Goal: Obtain resource: Download file/media

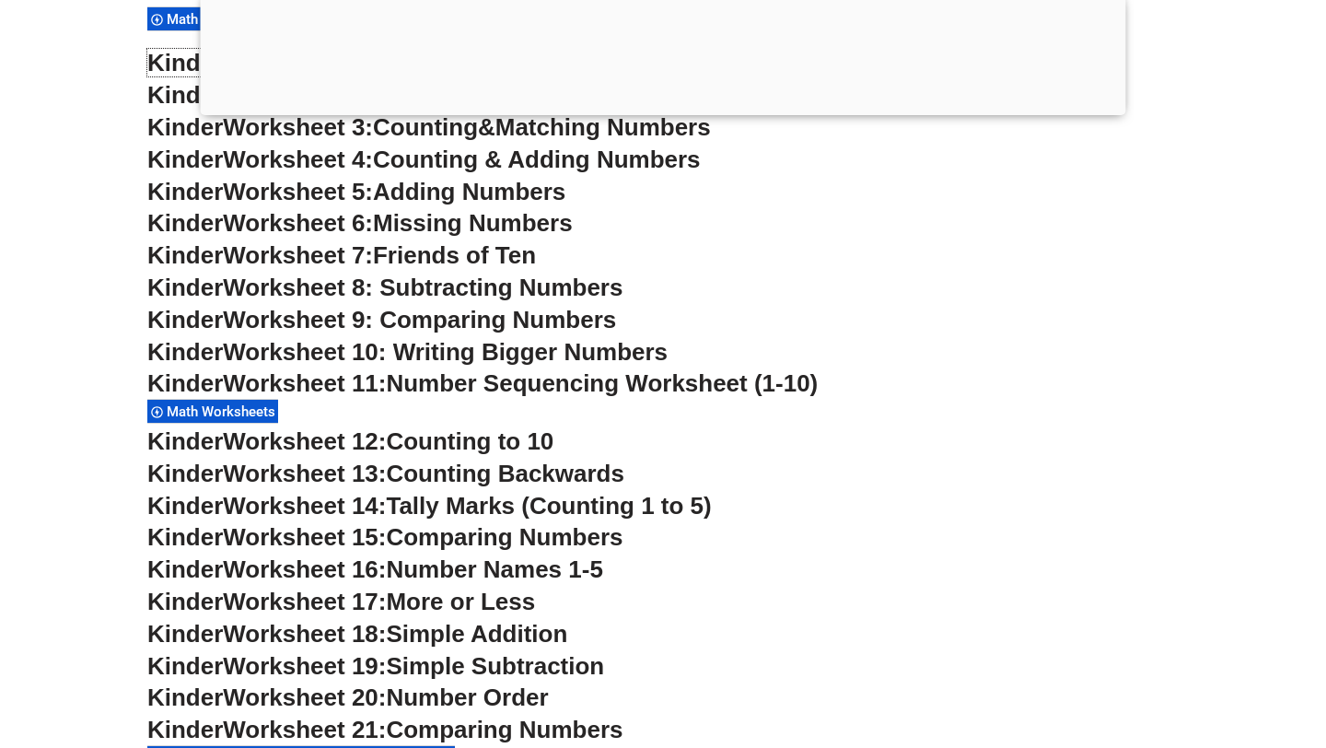
scroll to position [805, 0]
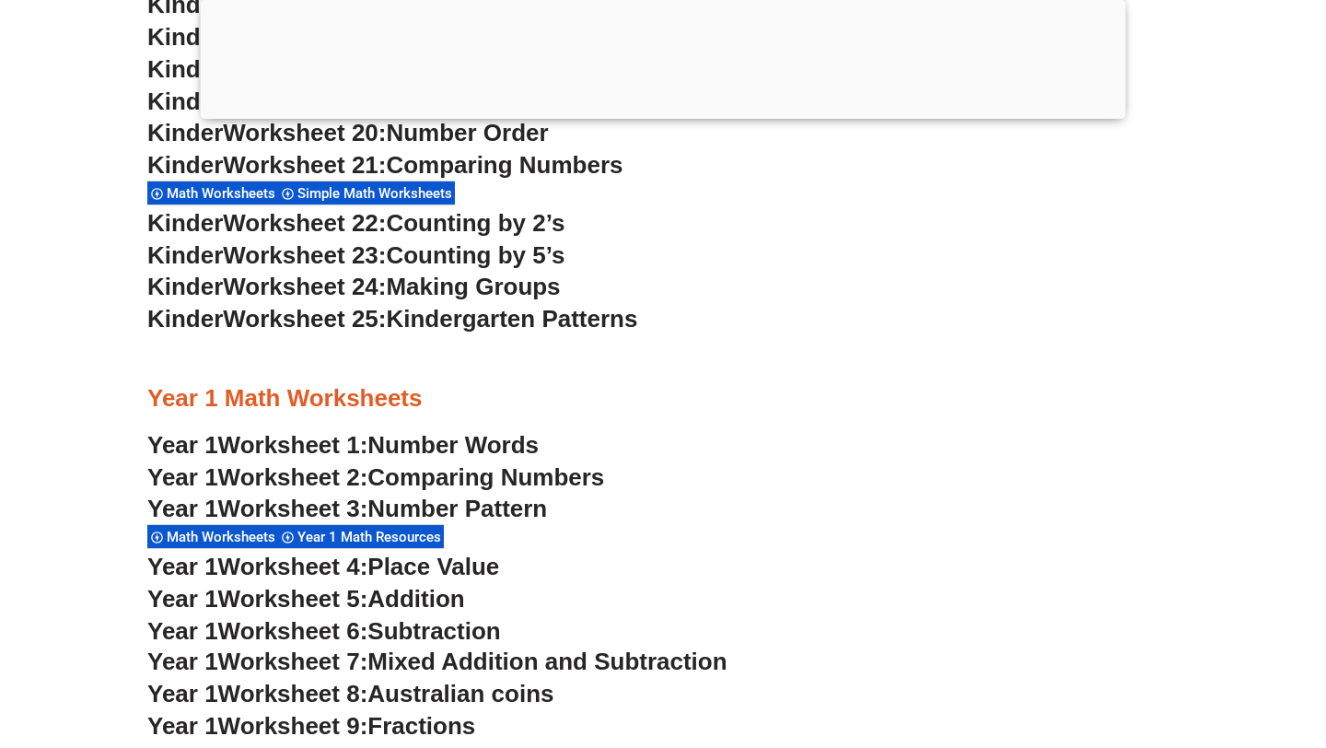
scroll to position [728, 0]
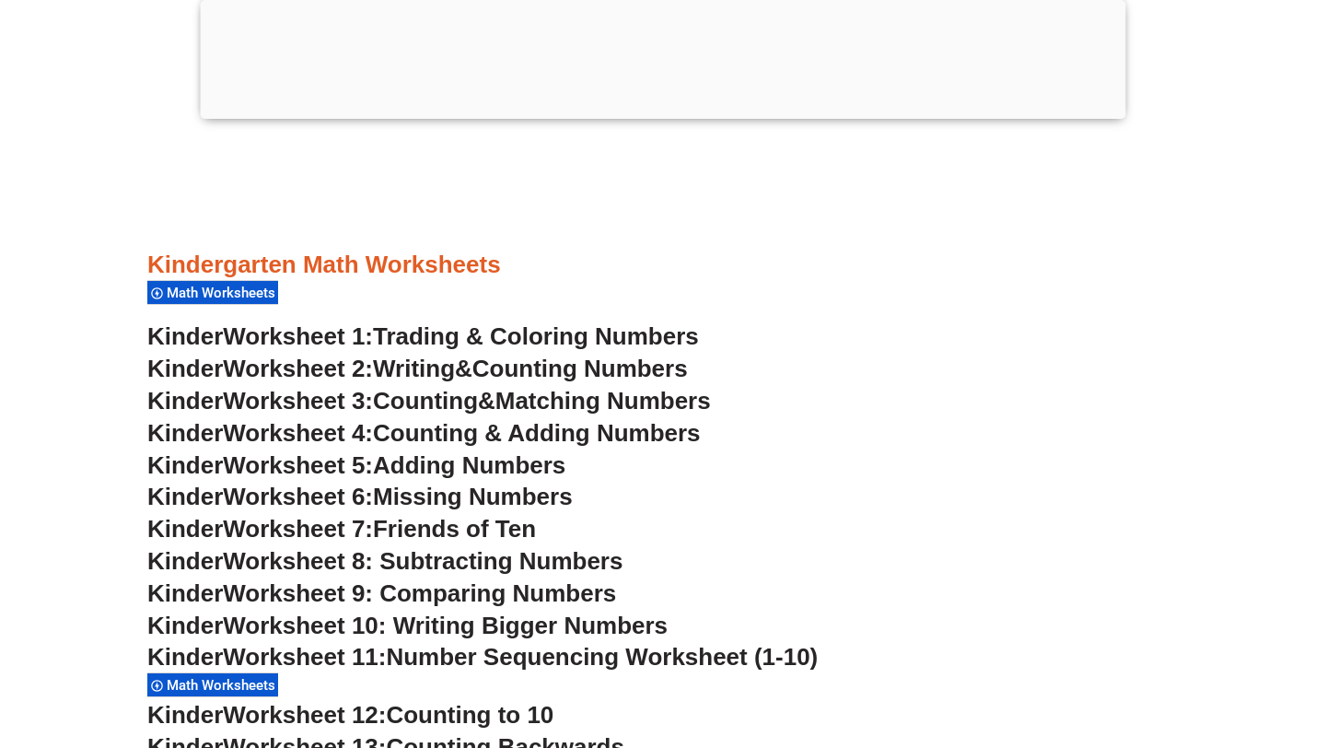
scroll to position [805, 0]
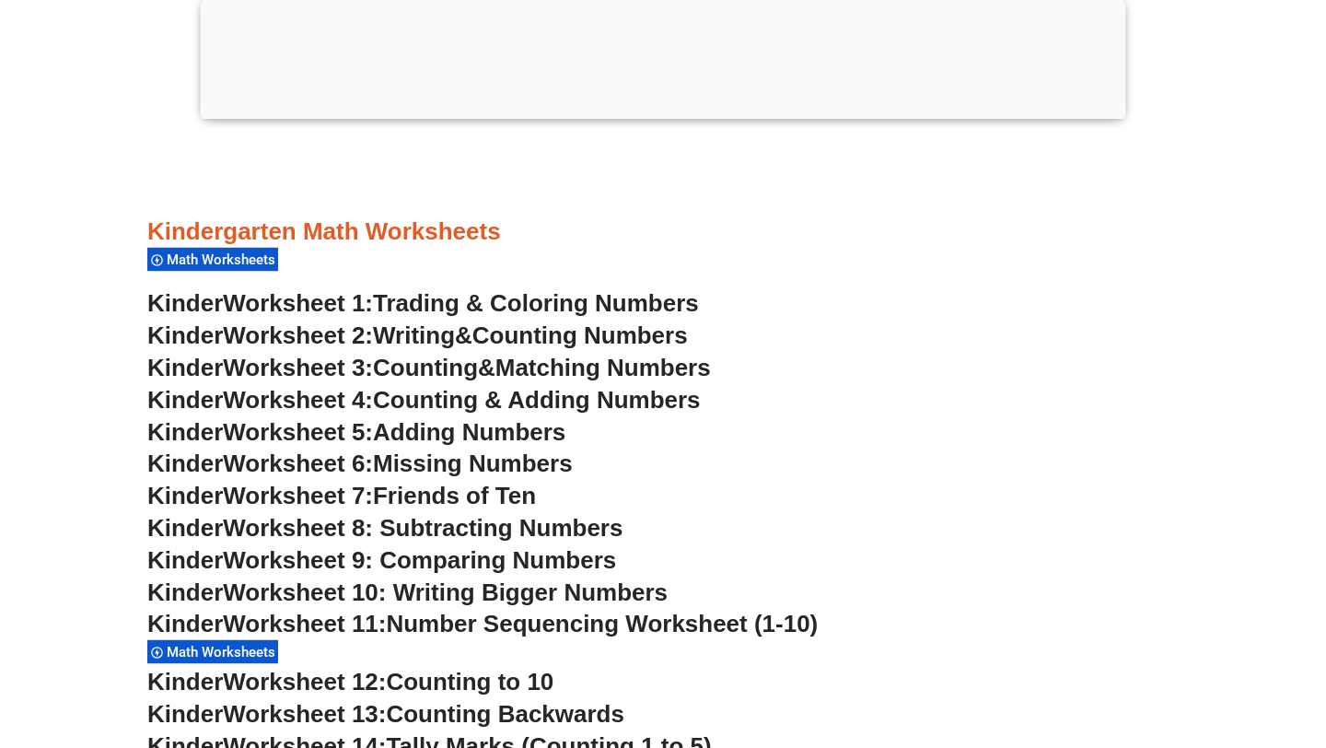
click at [399, 335] on span "Writing" at bounding box center [414, 335] width 82 height 28
click at [402, 376] on span "Counting" at bounding box center [425, 368] width 105 height 28
click at [422, 397] on span "Counting & Adding Numbers" at bounding box center [537, 400] width 328 height 28
click at [483, 430] on span "Adding Numbers" at bounding box center [469, 432] width 192 height 28
click at [534, 461] on span "Missing Numbers" at bounding box center [473, 463] width 200 height 28
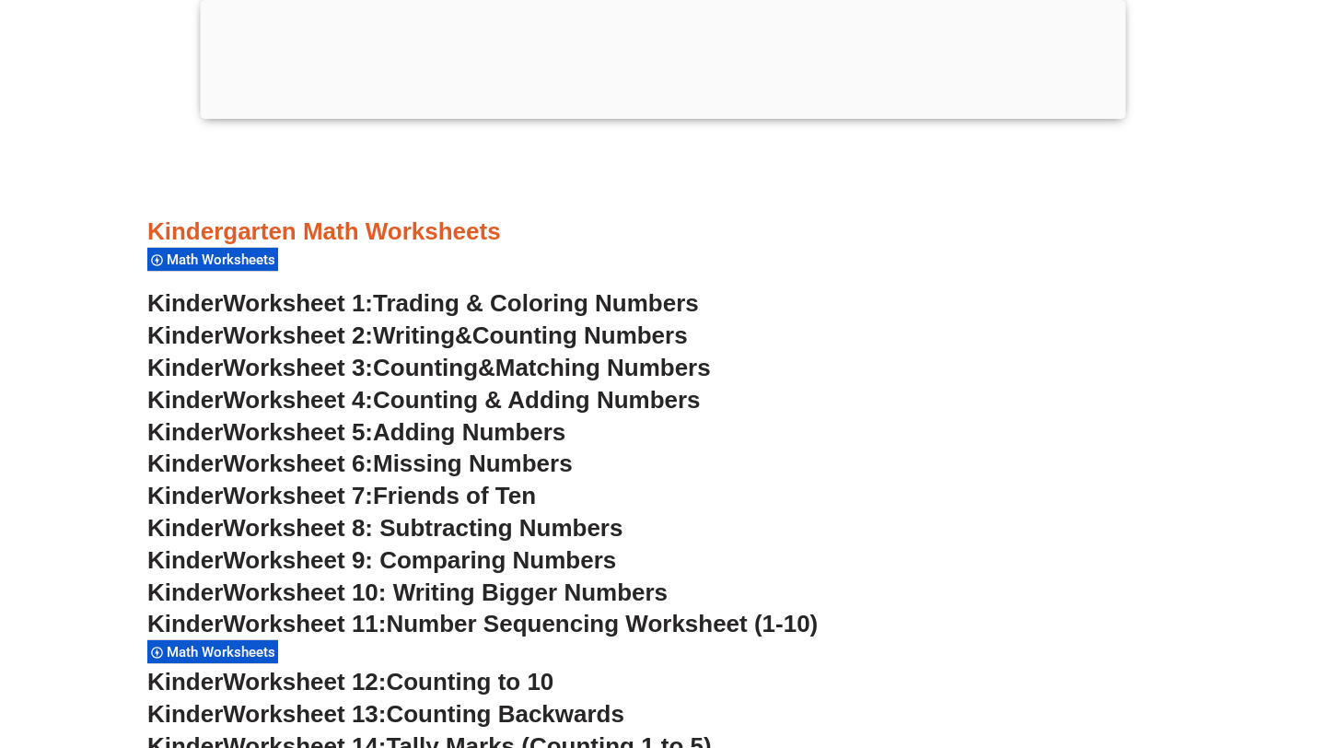
click at [398, 494] on span "Friends of Ten" at bounding box center [454, 496] width 163 height 28
click at [477, 534] on span "Worksheet 8: Subtracting Numbers" at bounding box center [423, 528] width 400 height 28
click at [584, 558] on span "Worksheet 9: Comparing Numbers" at bounding box center [419, 560] width 393 height 28
click at [531, 586] on span "Worksheet 10: Writing Bigger Numbers" at bounding box center [445, 592] width 445 height 28
click at [515, 616] on span "Number Sequencing Worksheet (1-10)" at bounding box center [602, 624] width 432 height 28
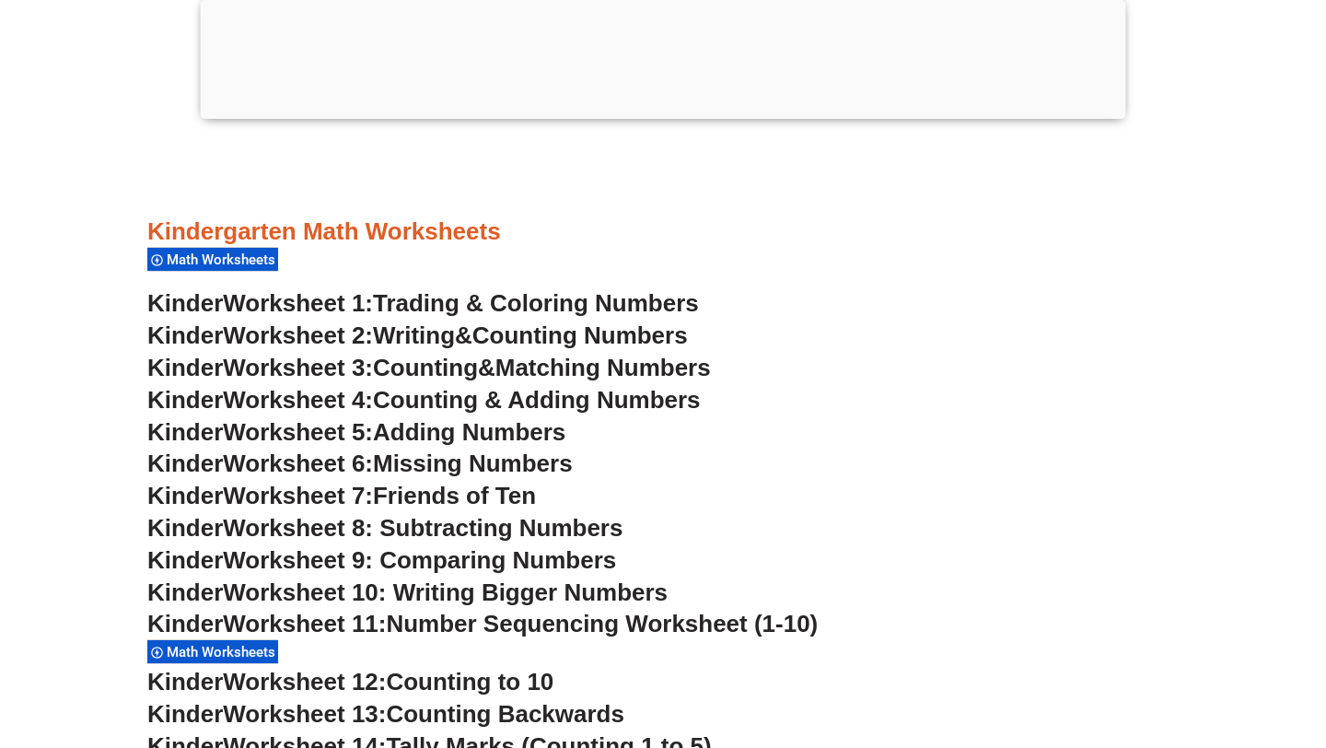
click at [517, 622] on span "Number Sequencing Worksheet (1-10)" at bounding box center [602, 624] width 432 height 28
click at [471, 624] on span "Number Sequencing Worksheet (1-10)" at bounding box center [602, 624] width 432 height 28
click at [471, 640] on div "Kinder Worksheet 11: Number Sequencing Worksheet (1-10) Math Worksheets" at bounding box center [662, 637] width 1031 height 57
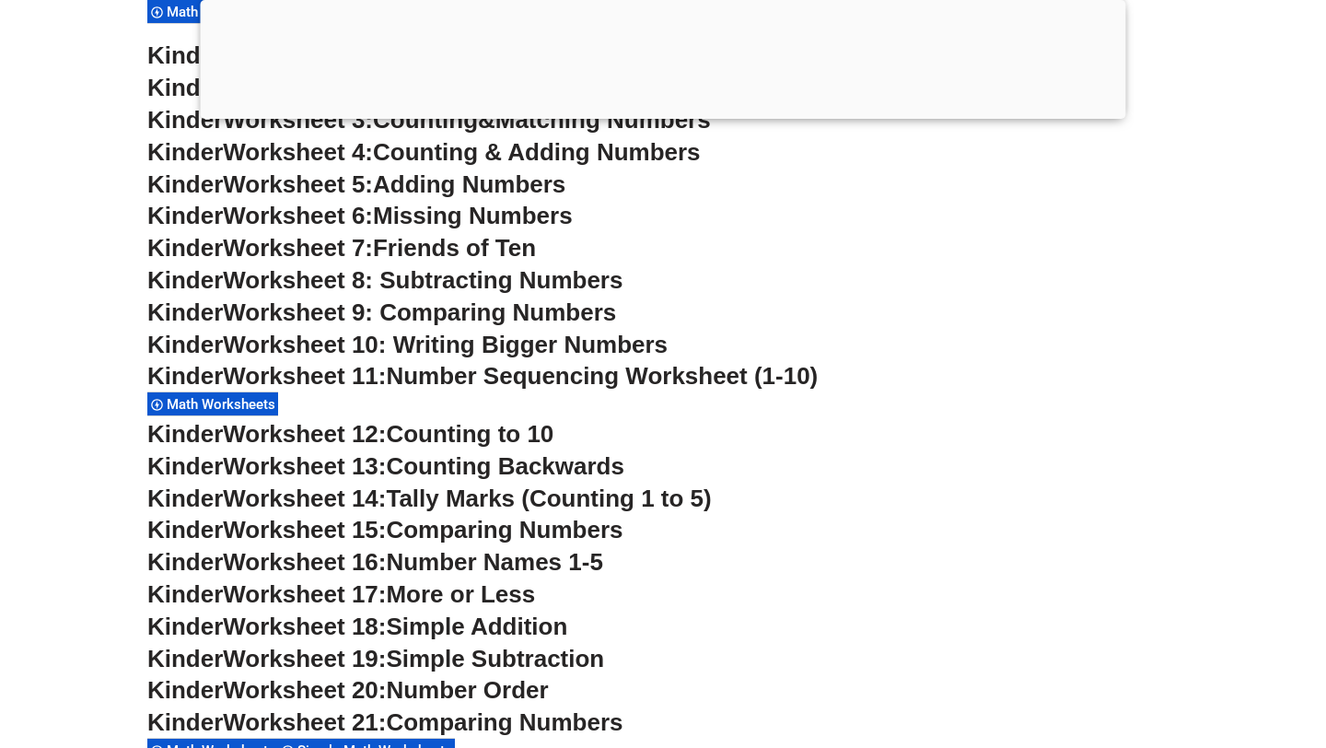
scroll to position [1072, 0]
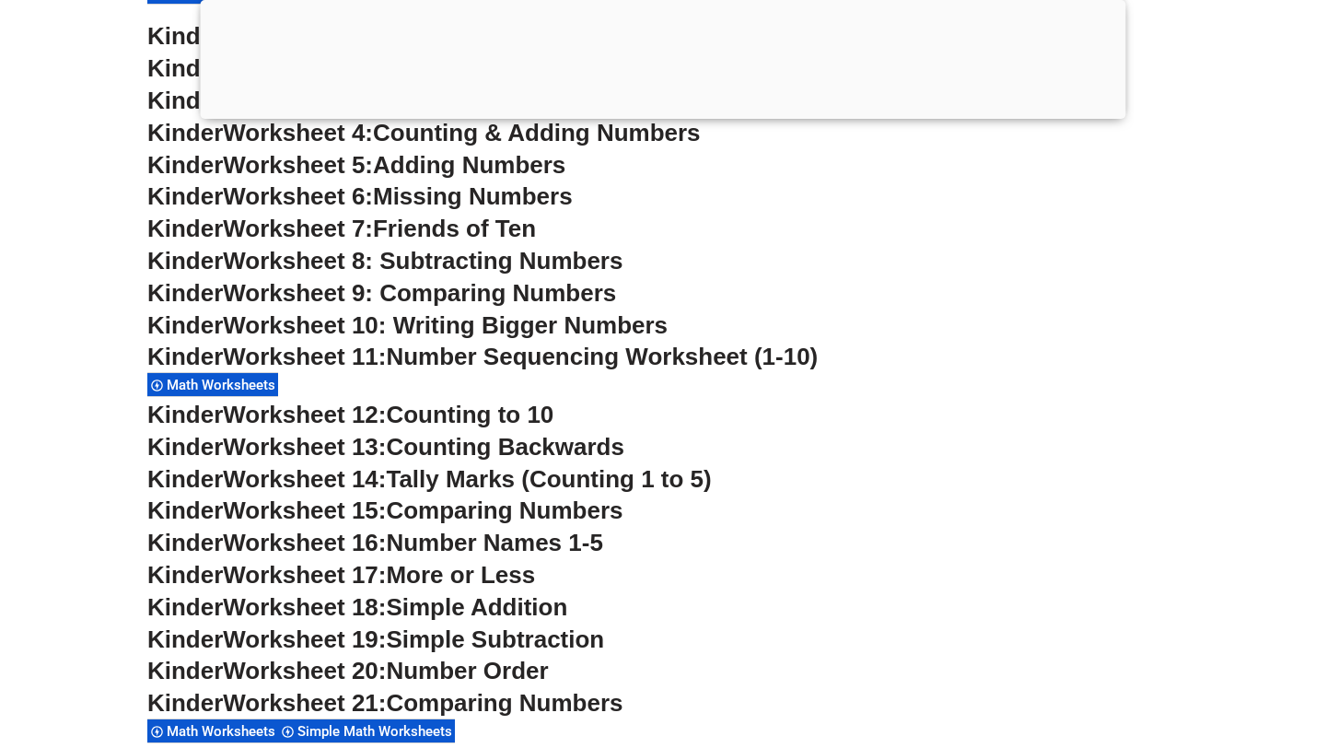
click at [420, 415] on span "Counting to 10" at bounding box center [470, 415] width 168 height 28
click at [330, 389] on div "Kinder Worksheet 11: Number Sequencing Worksheet (1-10) Math Worksheets" at bounding box center [662, 370] width 1031 height 57
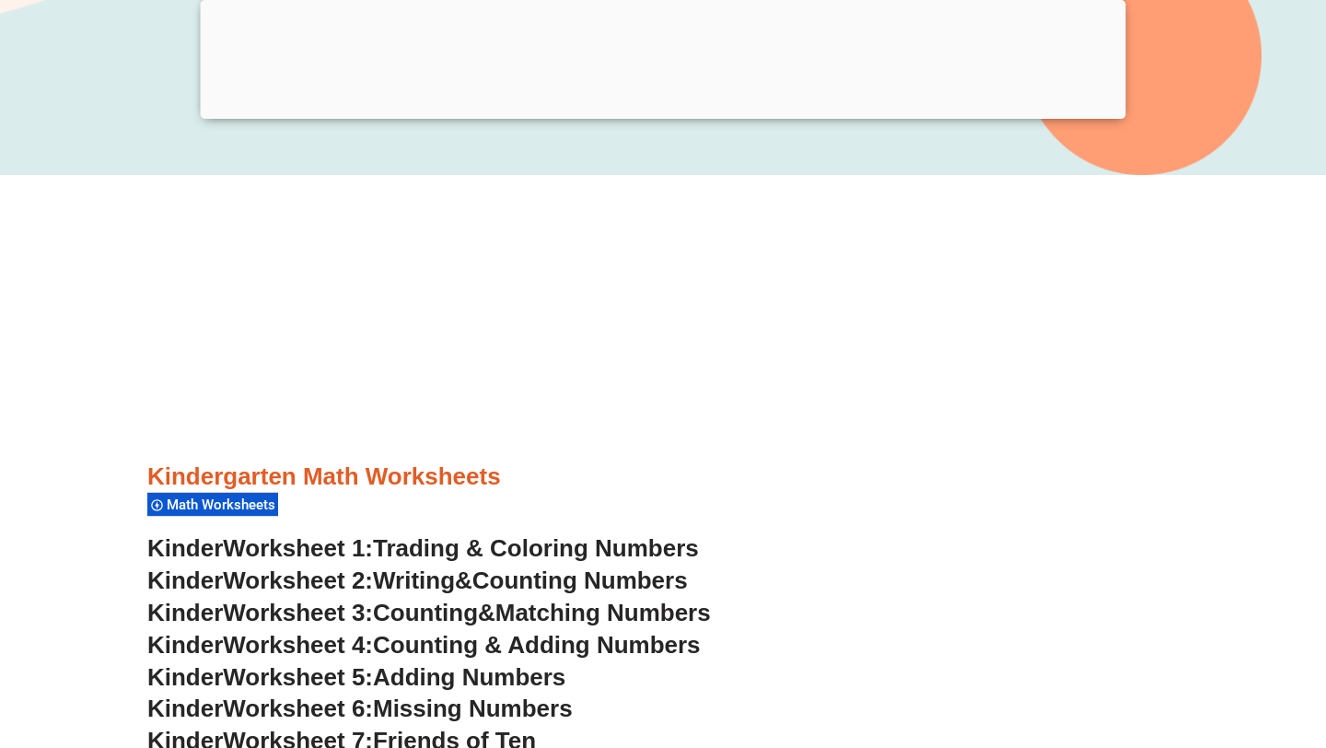
scroll to position [430, 0]
